Goal: Task Accomplishment & Management: Use online tool/utility

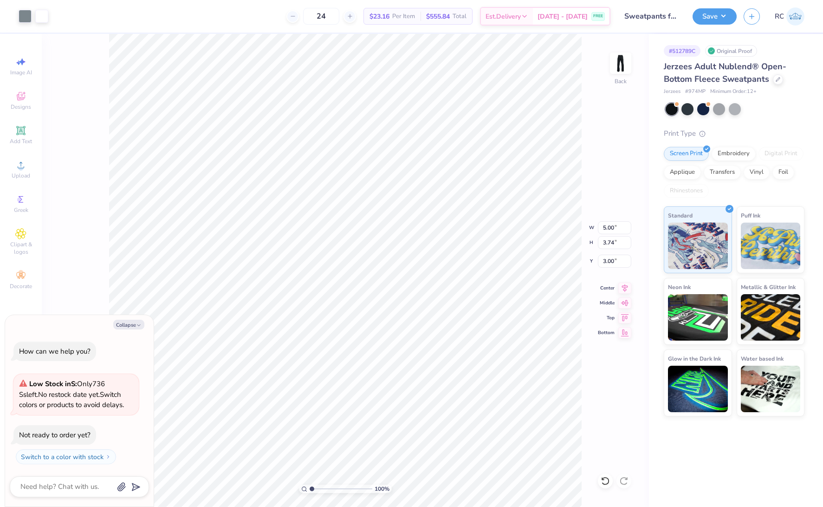
type textarea "x"
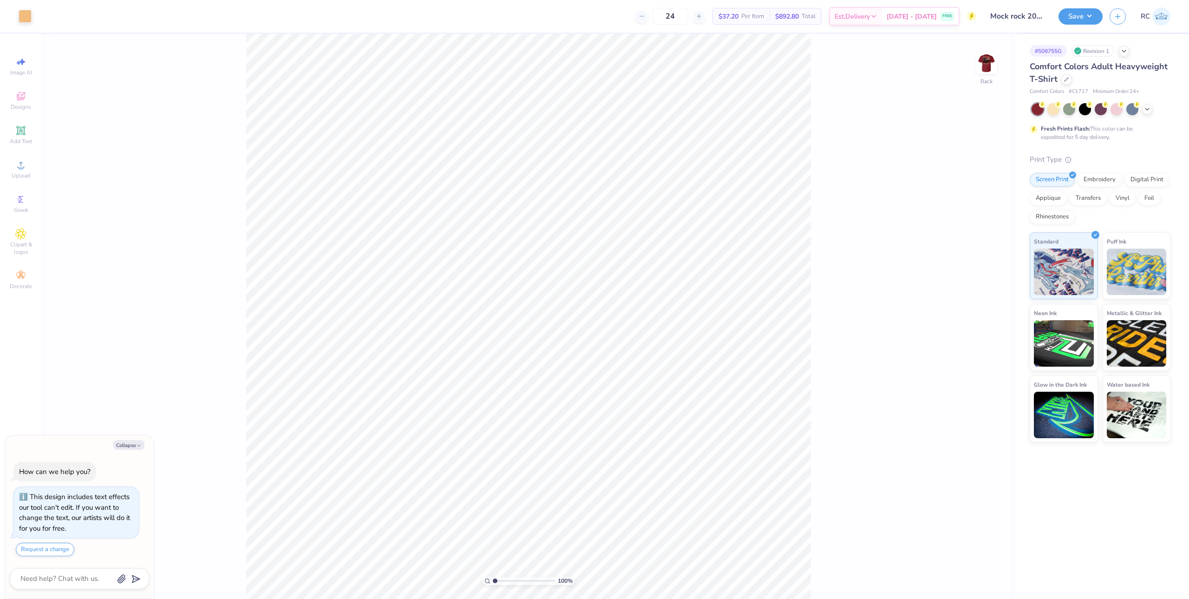
click at [974, 59] on div "100 % Back" at bounding box center [528, 316] width 973 height 565
click at [983, 61] on img at bounding box center [986, 63] width 37 height 37
type textarea "x"
type input "1.64913377760655"
type textarea "x"
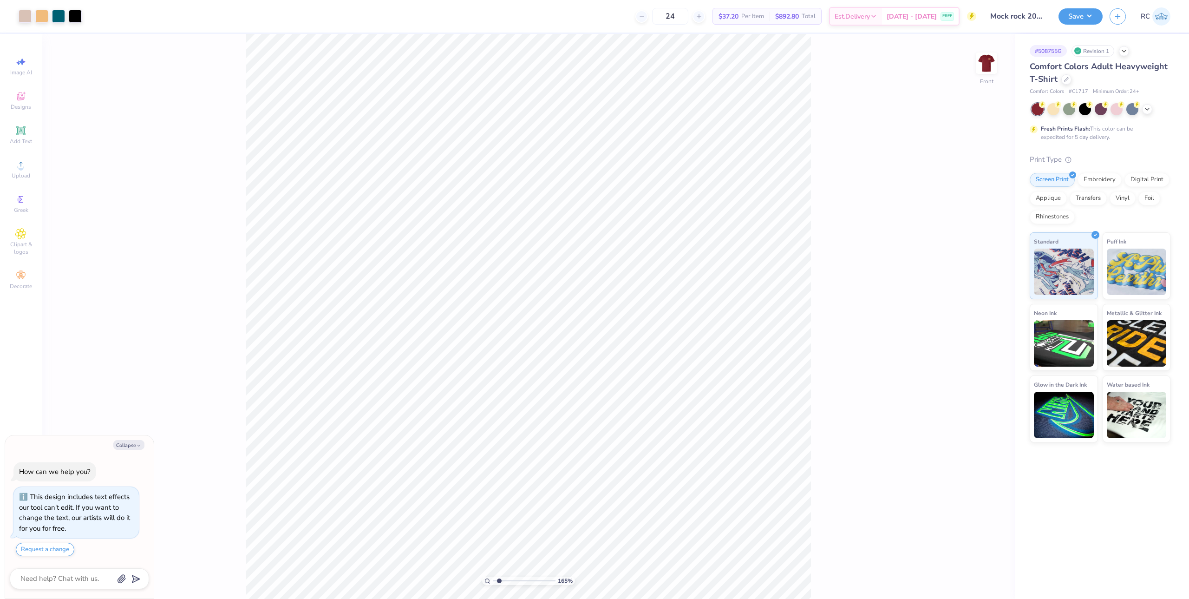
type input "1.64913377760655"
click at [984, 65] on img at bounding box center [986, 63] width 37 height 37
type textarea "x"
type input "1.64913377760655"
type textarea "x"
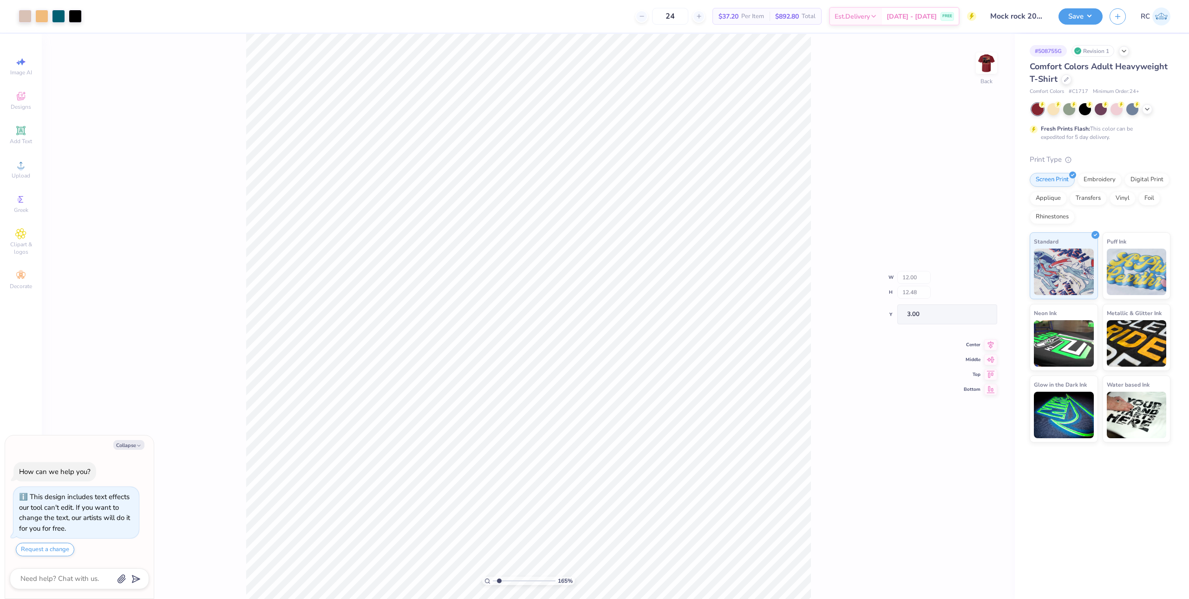
type input "1.64913377760655"
type textarea "x"
type input "1.64913377760655"
click at [990, 70] on img at bounding box center [986, 63] width 37 height 37
type textarea "x"
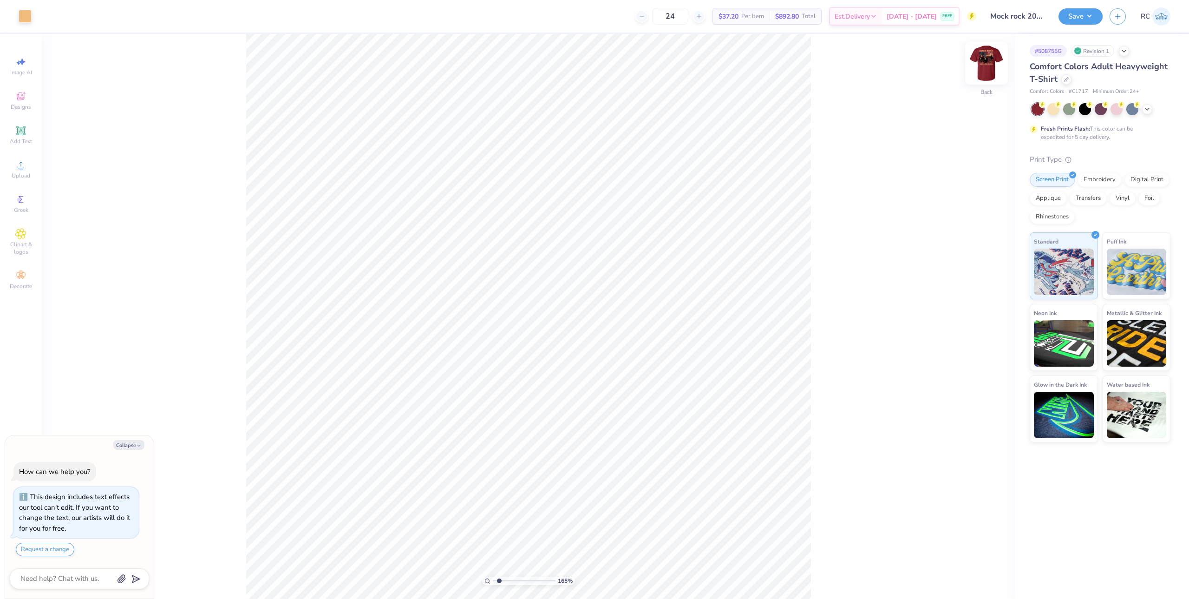
type input "1.64913377760655"
type textarea "x"
type input "1.64913377760655"
type textarea "x"
type input "1.64913377760655"
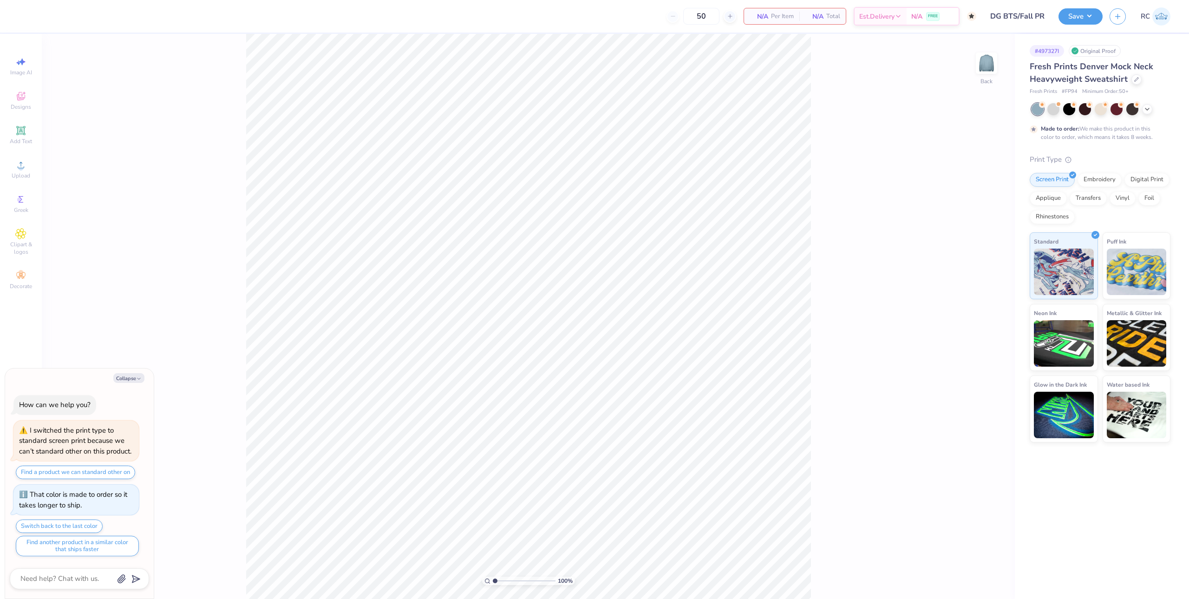
type textarea "x"
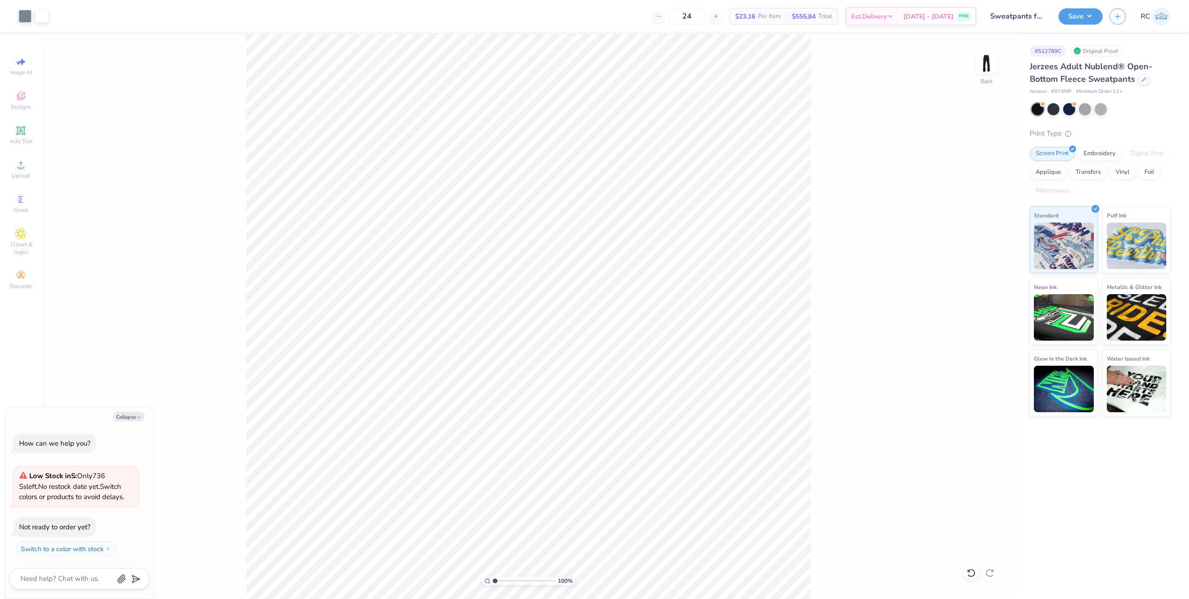
type textarea "x"
type input "1.35006143669128"
type textarea "x"
type input "1.35006143669128"
type textarea "x"
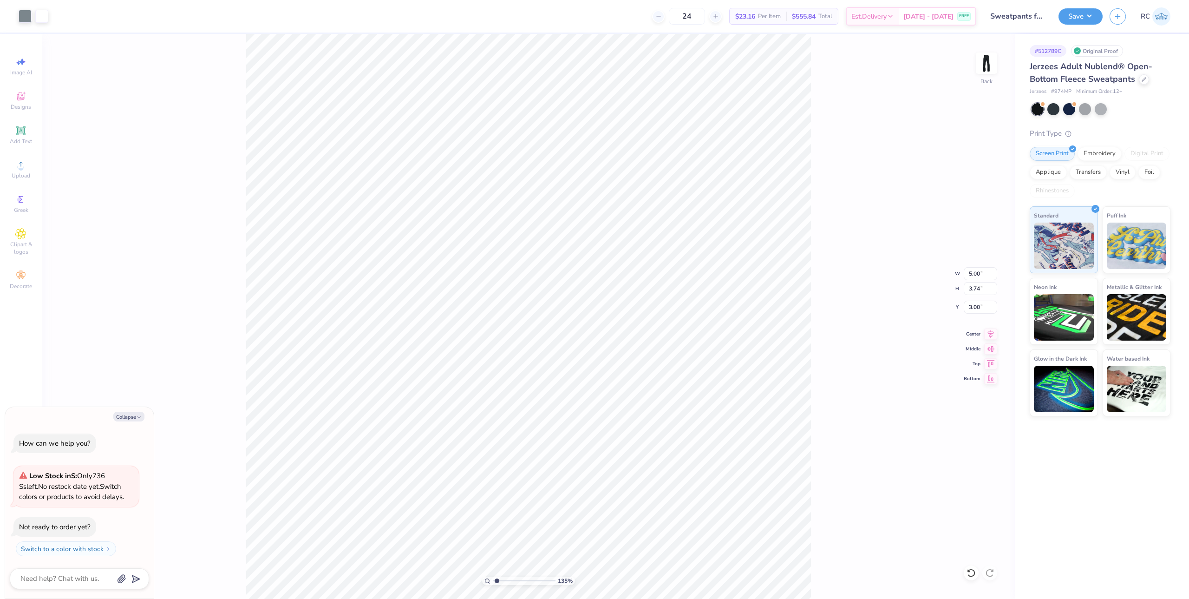
type input "1.35006143669128"
type textarea "x"
type input "1.35006143669128"
type textarea "x"
type input "1.35006143669128"
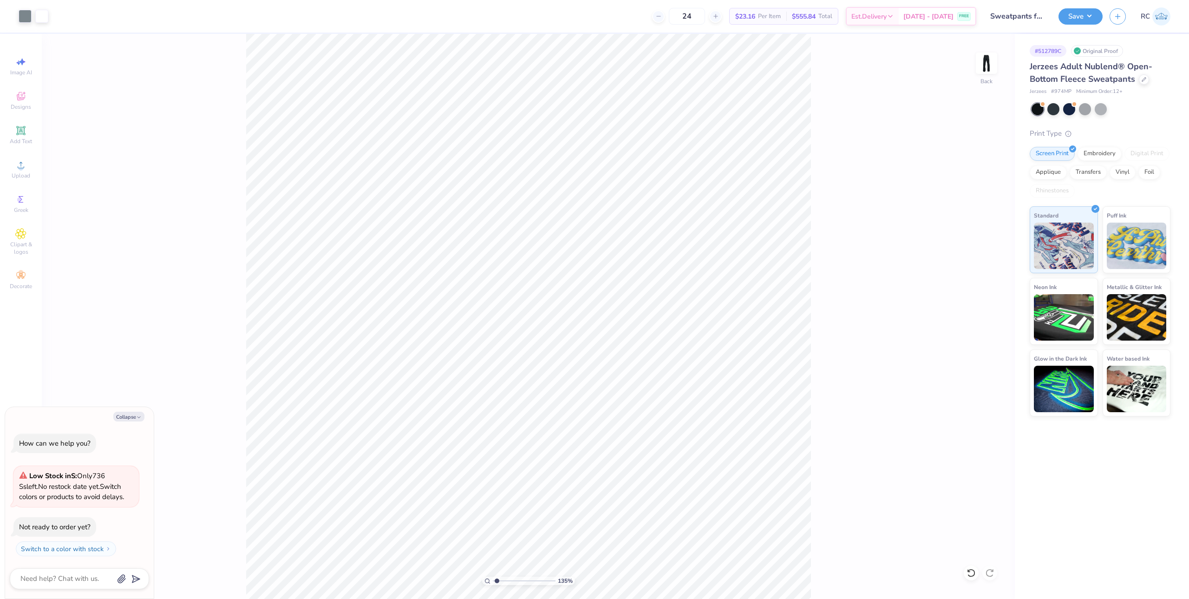
type textarea "x"
type input "1.35006143669128"
type textarea "x"
click at [23, 163] on icon at bounding box center [20, 164] width 11 height 11
type input "1.35006143669128"
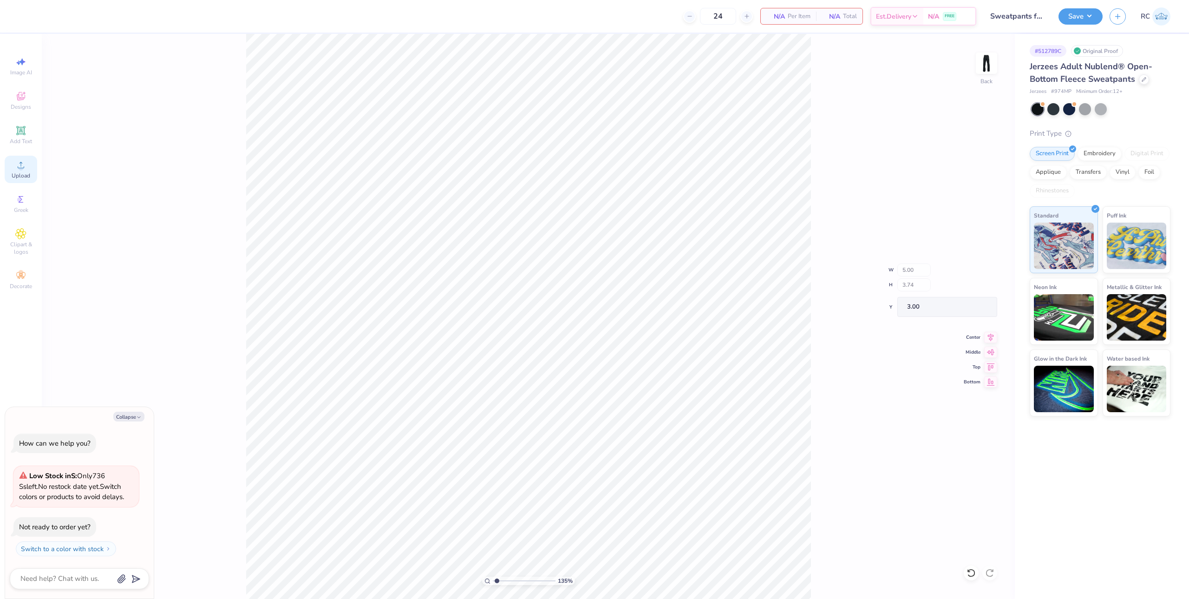
type textarea "x"
click at [31, 166] on div "Upload" at bounding box center [21, 169] width 33 height 27
type input "1.35006143669128"
type textarea "x"
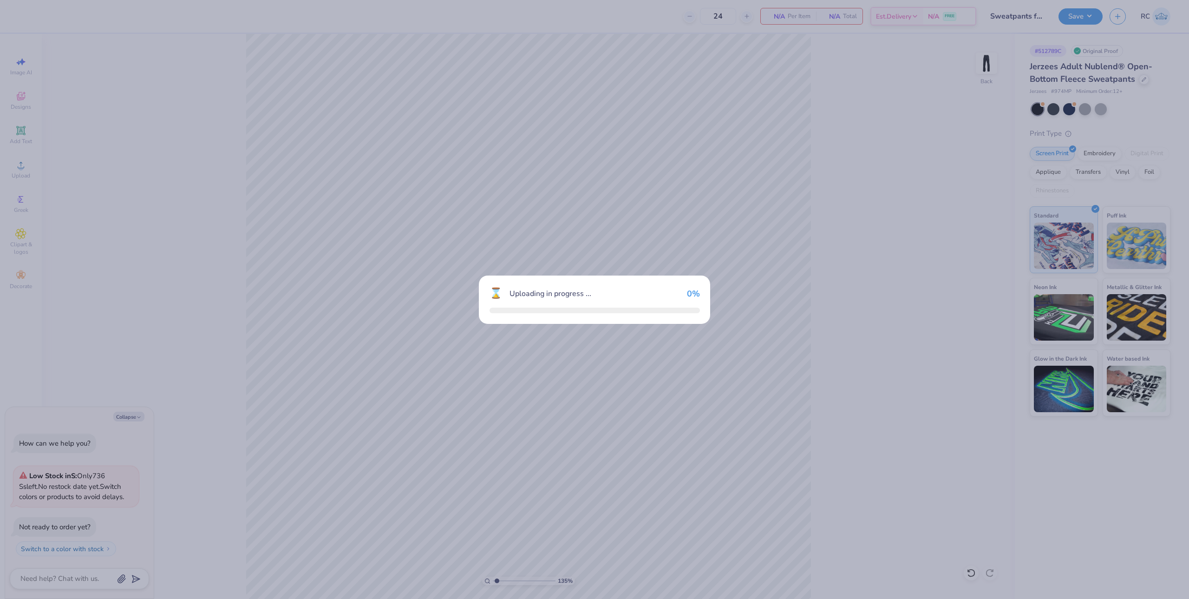
type input "1.35006143669128"
type textarea "x"
type input "1.35006143669128"
type textarea "x"
type input "1.35006143669128"
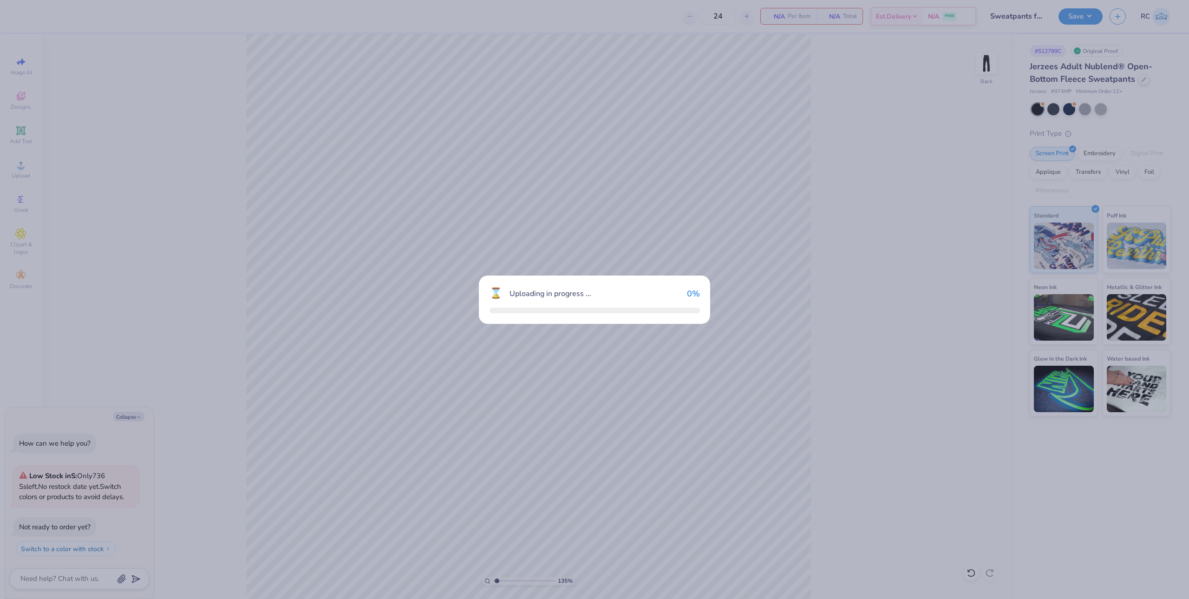
type textarea "x"
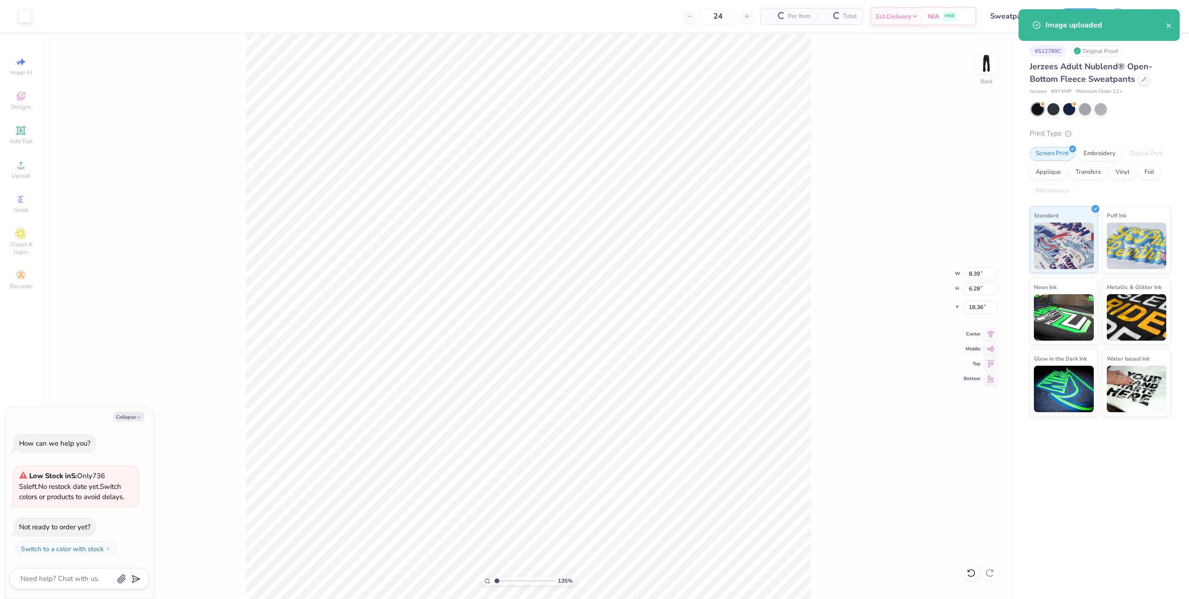
type input "1.35006143669128"
type textarea "x"
type input "1.35006143669128"
type textarea "x"
type input "2.41"
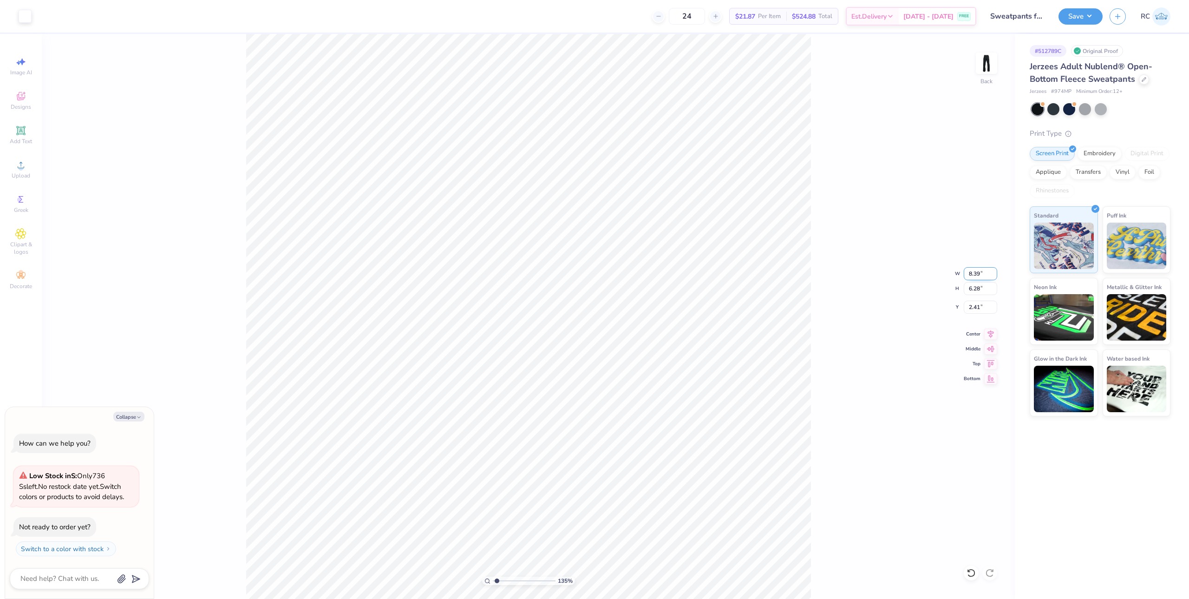
click at [983, 273] on input "8.39" at bounding box center [980, 273] width 33 height 13
type input "53"
type input "1.35006143669128"
type textarea "x"
type input "3.74"
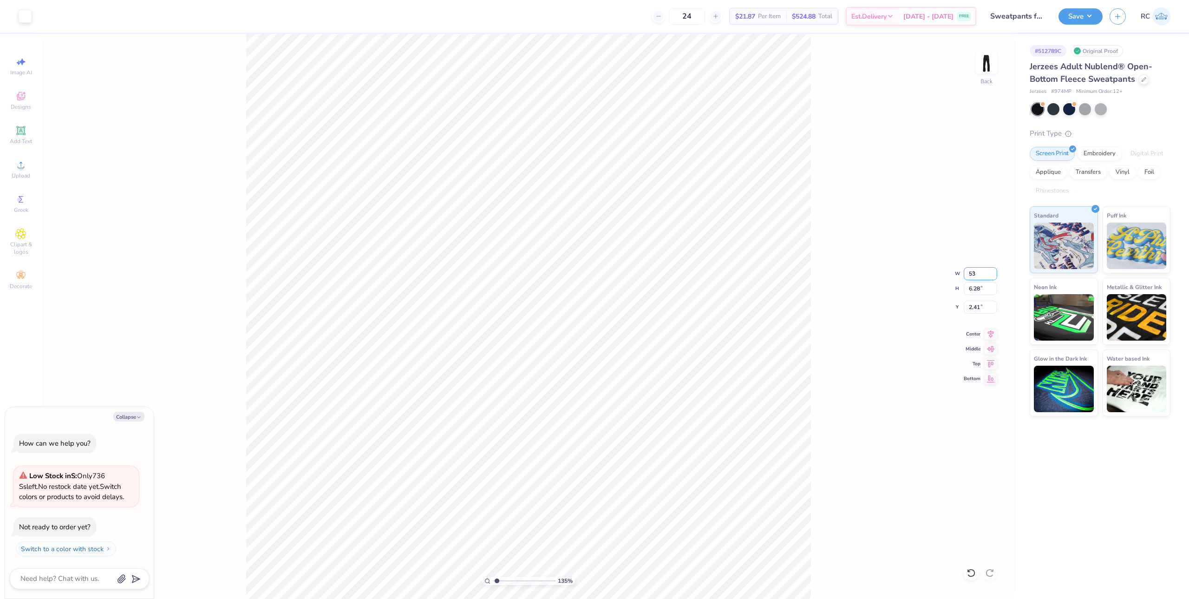
type input "3.68"
type input "53"
type input "1.35006143669128"
type textarea "x"
type input "5"
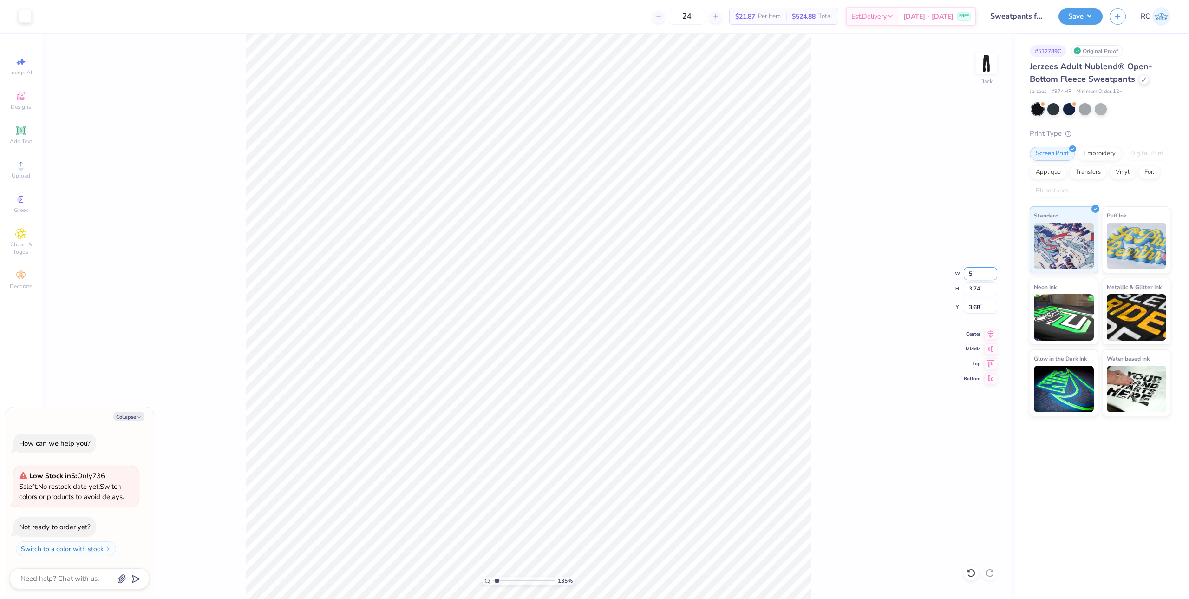
type input "1.35006143669128"
type textarea "x"
type input "1.35006143669128"
type textarea "x"
type input "1.35006143669128"
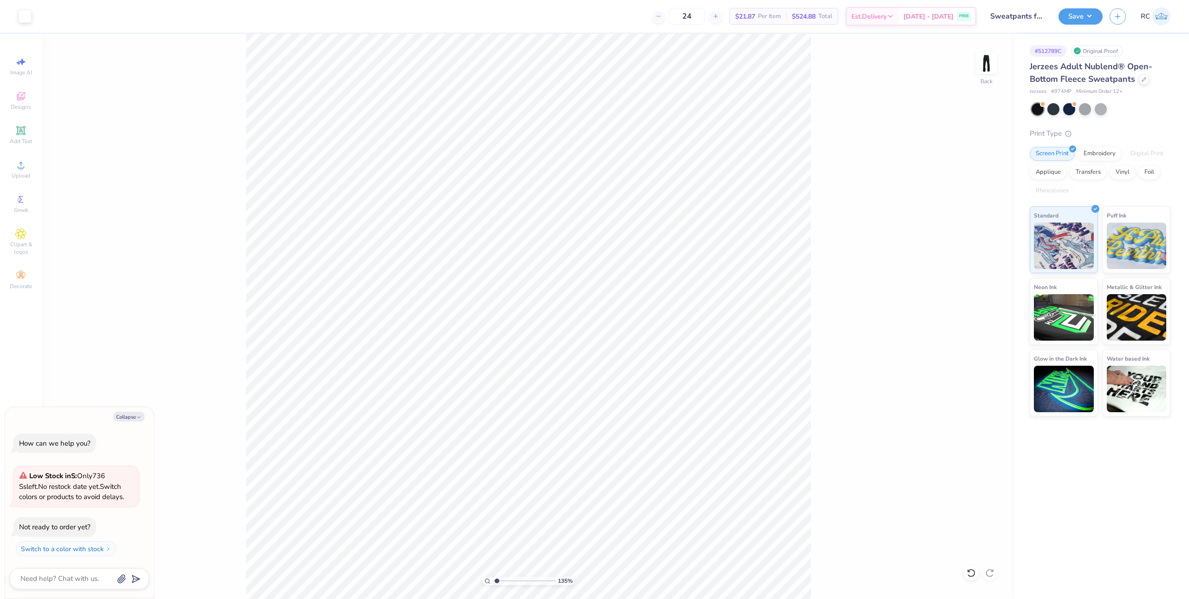
type textarea "x"
type input "1.35006143669128"
type textarea "x"
type input "1.35006143669128"
type textarea "x"
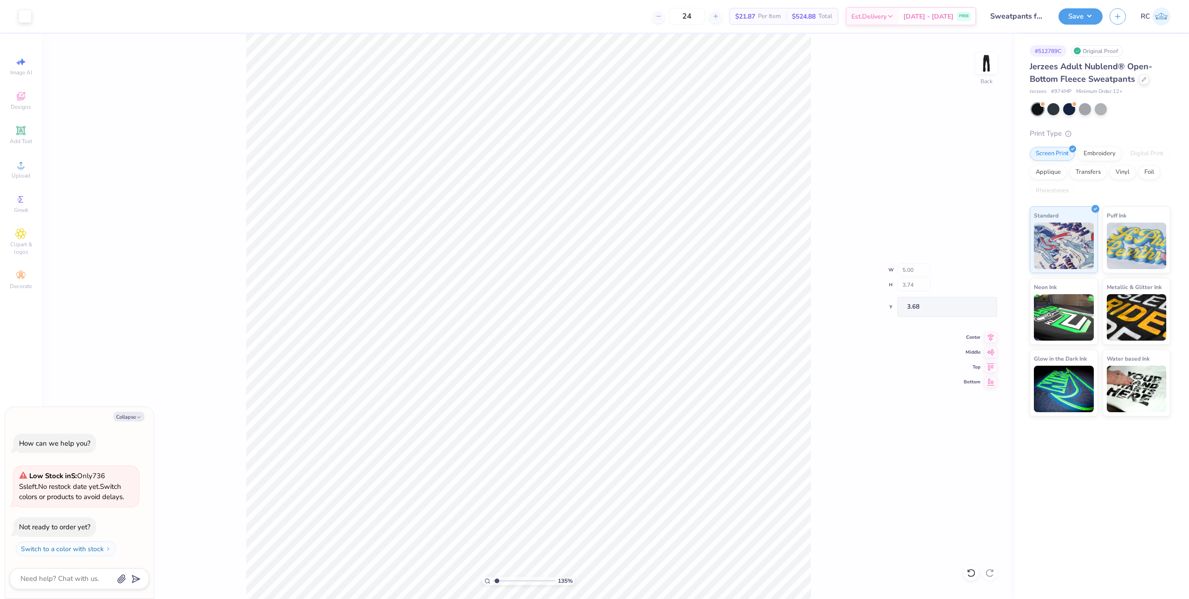
type input "1.35006143669128"
type textarea "x"
click at [981, 306] on input "3.68" at bounding box center [980, 306] width 33 height 13
type input "3"
type input "1.35006143669128"
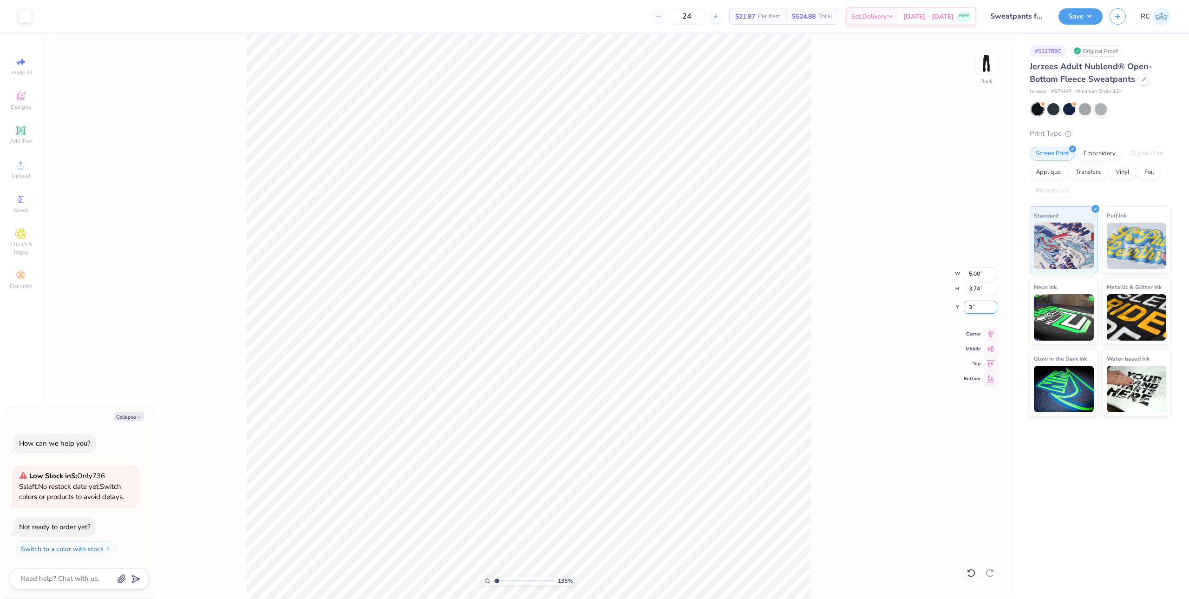
type textarea "x"
type input "3.00"
type input "1.35006143669128"
type textarea "x"
type input "1.35006143669128"
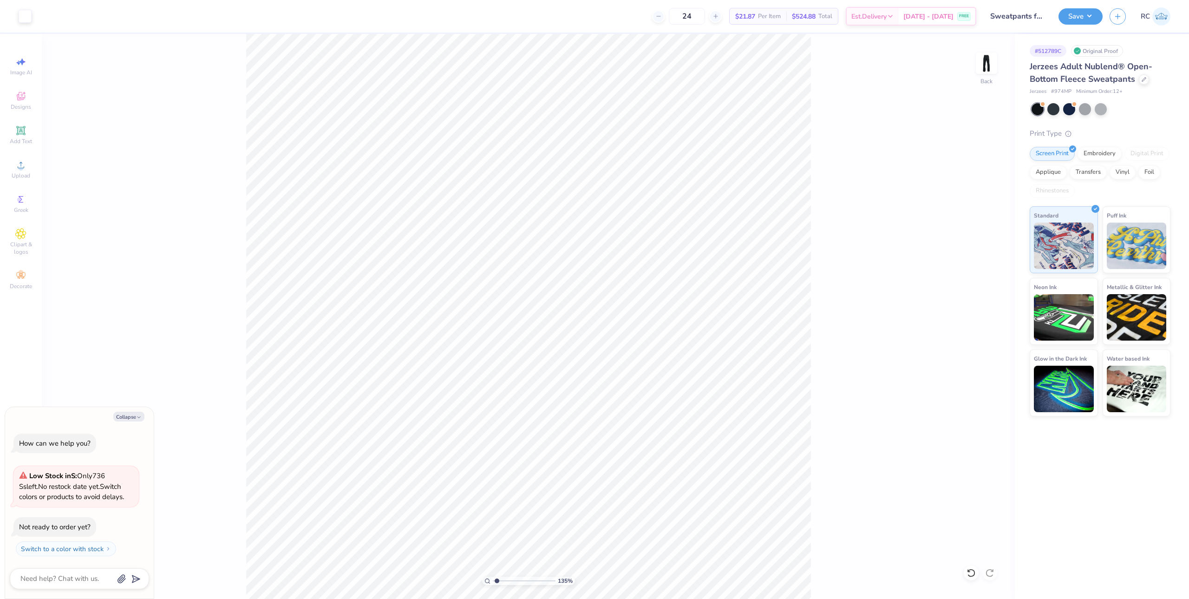
type textarea "x"
type input "1.35006143669128"
type textarea "x"
type input "1.35006143669128"
type textarea "x"
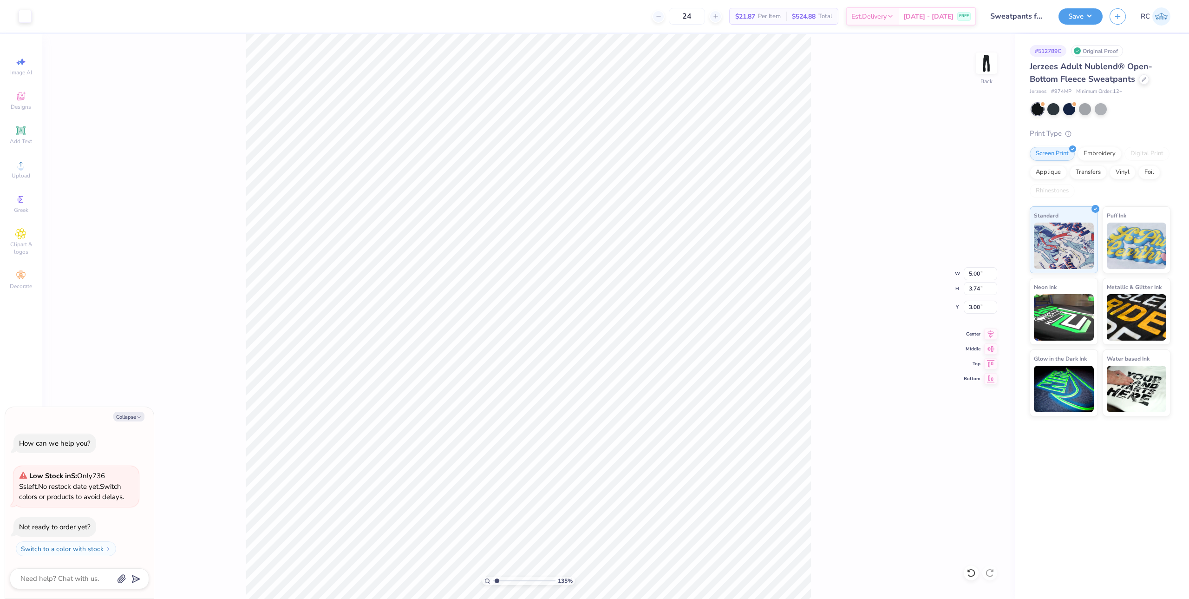
type input "1.35006143669128"
type textarea "x"
type input "1.35006143669128"
type textarea "x"
click at [1084, 20] on button "Save" at bounding box center [1080, 15] width 44 height 16
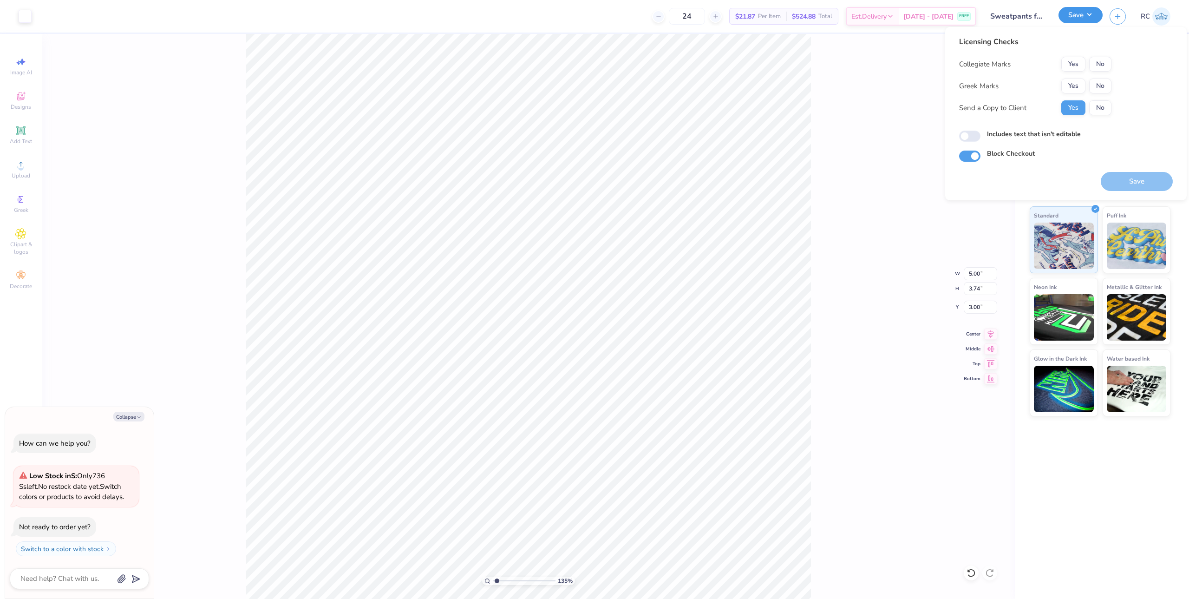
type input "1.35006143669128"
type textarea "x"
click at [1094, 86] on button "No" at bounding box center [1100, 85] width 22 height 15
click at [1100, 70] on button "No" at bounding box center [1100, 64] width 22 height 15
type input "1.35006143669128"
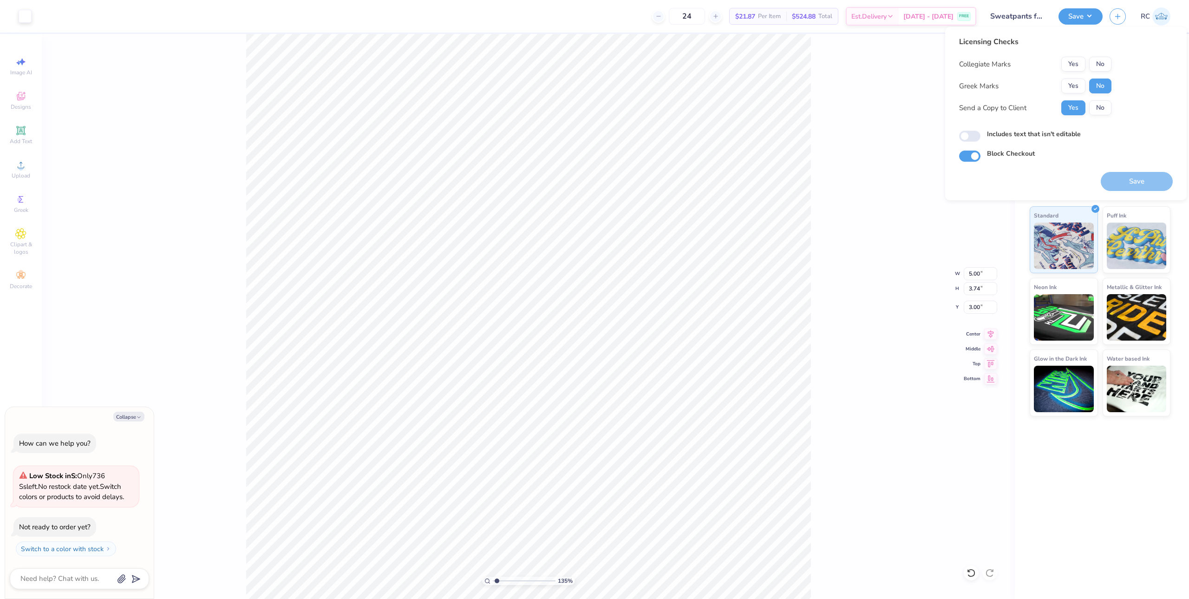
type textarea "x"
click at [989, 137] on label "Includes text that isn't editable" at bounding box center [1034, 134] width 94 height 10
click at [980, 137] on input "Includes text that isn't editable" at bounding box center [969, 135] width 21 height 11
checkbox input "true"
type input "1.35006143669128"
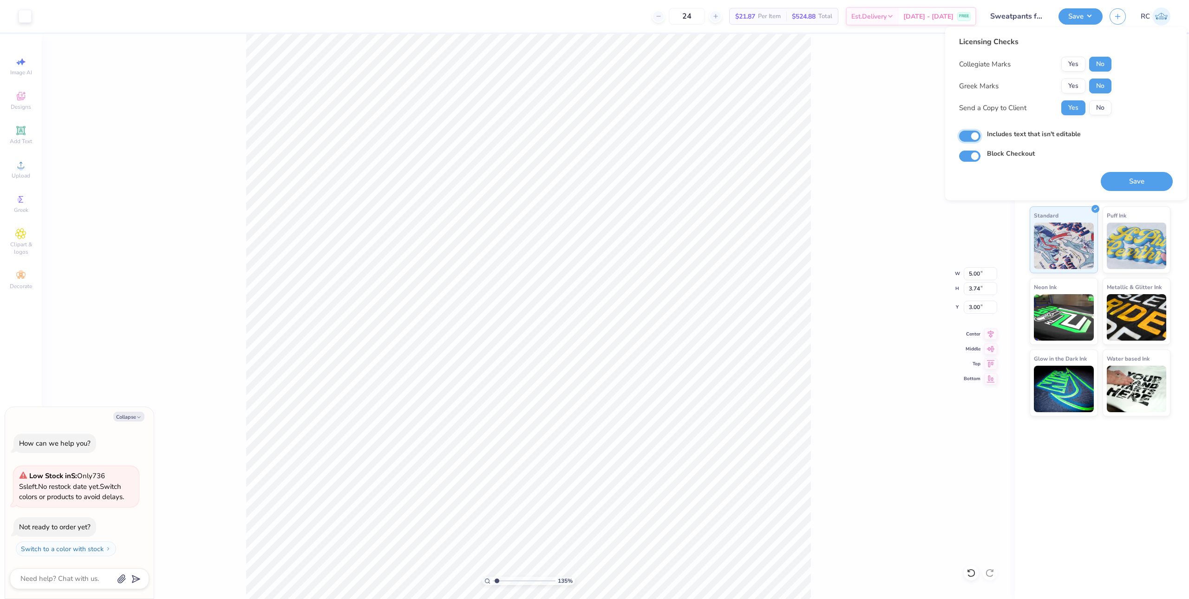
type textarea "x"
click at [1118, 179] on button "Save" at bounding box center [1137, 181] width 72 height 19
type input "1.35006143669128"
type textarea "x"
type input "1.35006143669128"
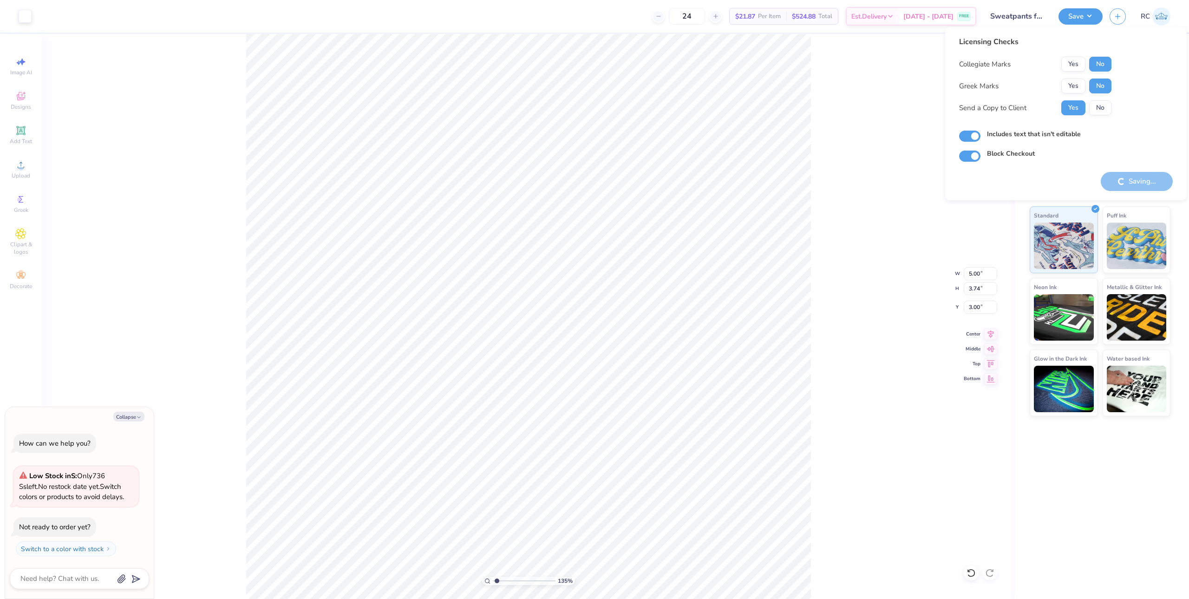
type textarea "x"
